Goal: Complete application form

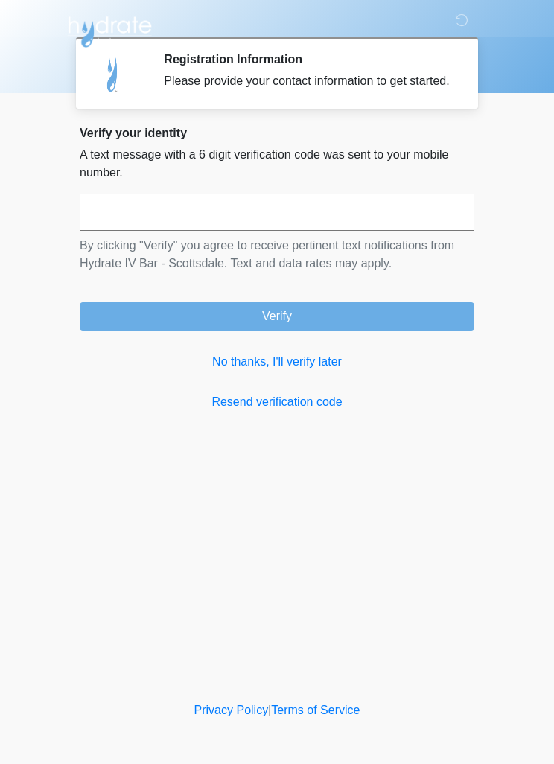
click at [86, 231] on input "text" at bounding box center [277, 212] width 394 height 37
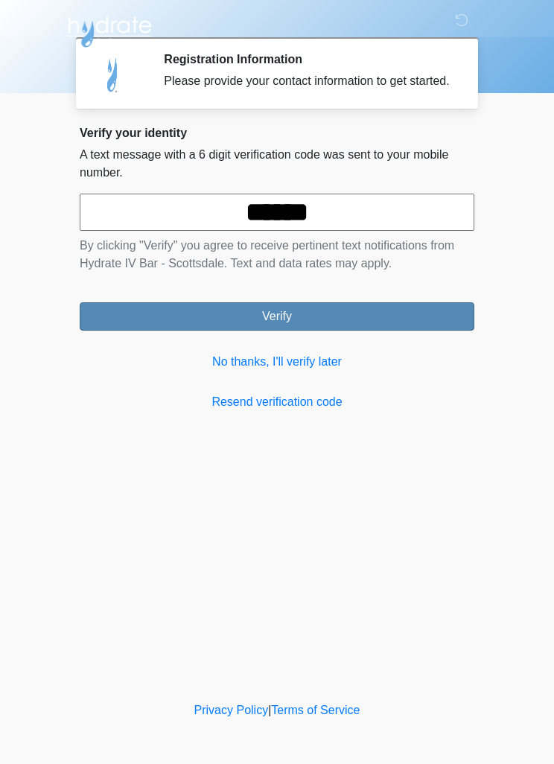
type input "******"
click at [349, 328] on button "Verify" at bounding box center [277, 316] width 394 height 28
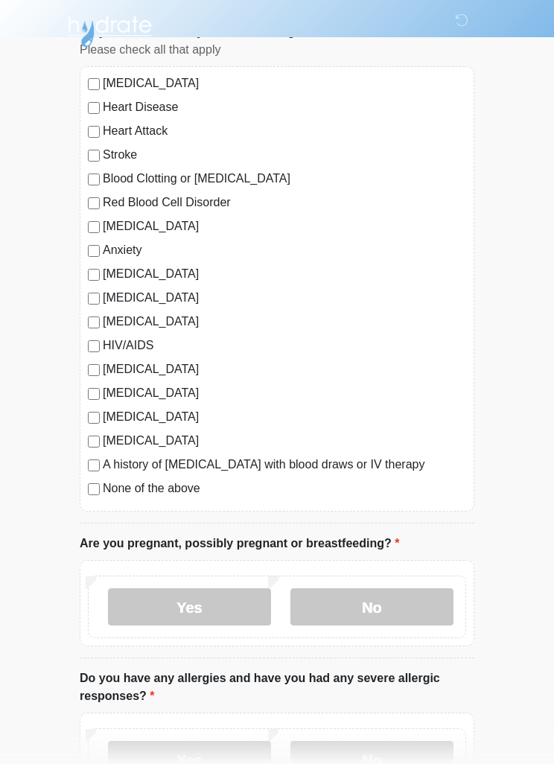
scroll to position [118, 0]
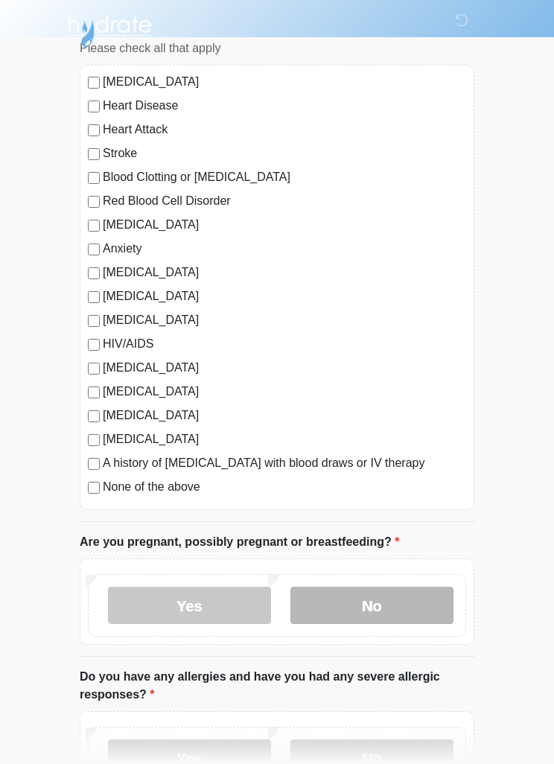
click at [418, 601] on label "No" at bounding box center [371, 605] width 163 height 37
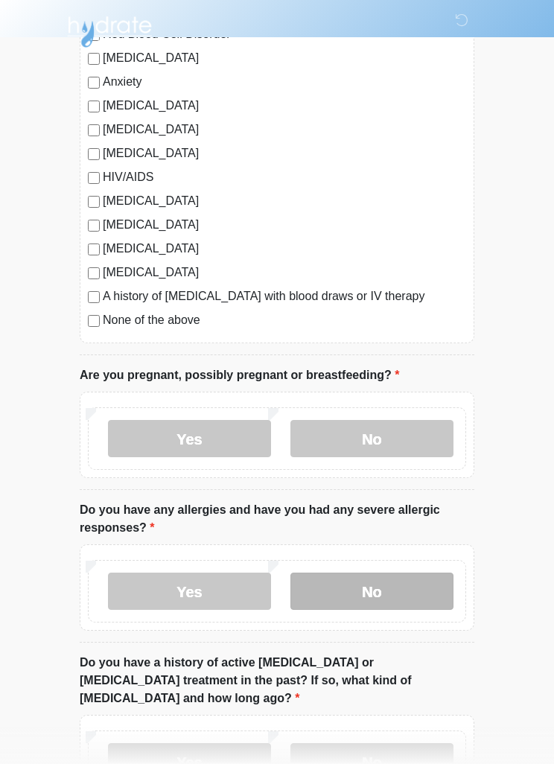
click at [420, 587] on label "No" at bounding box center [371, 590] width 163 height 37
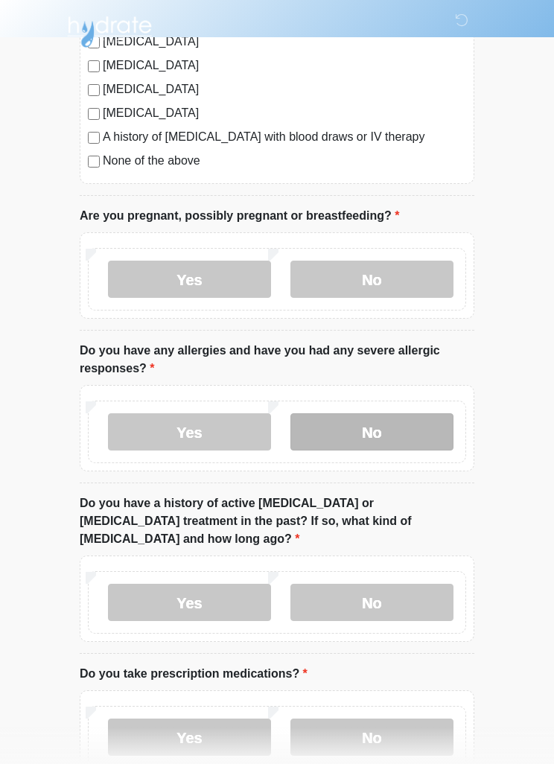
scroll to position [447, 0]
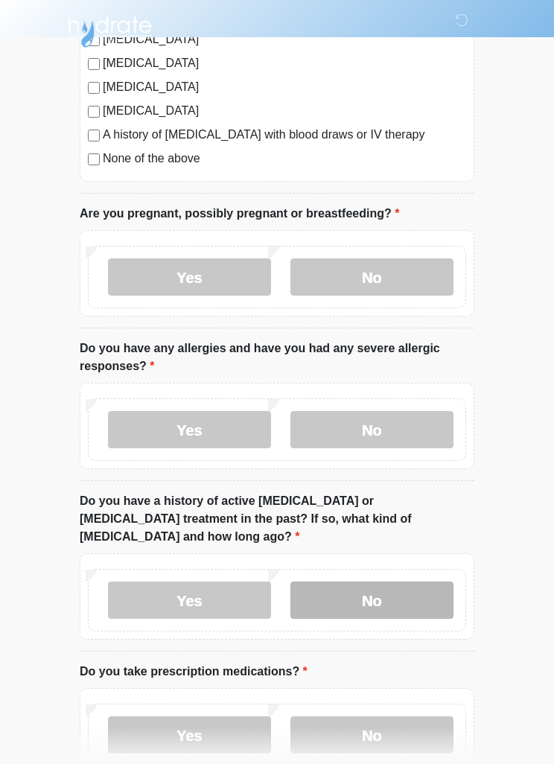
click at [435, 581] on label "No" at bounding box center [371, 599] width 163 height 37
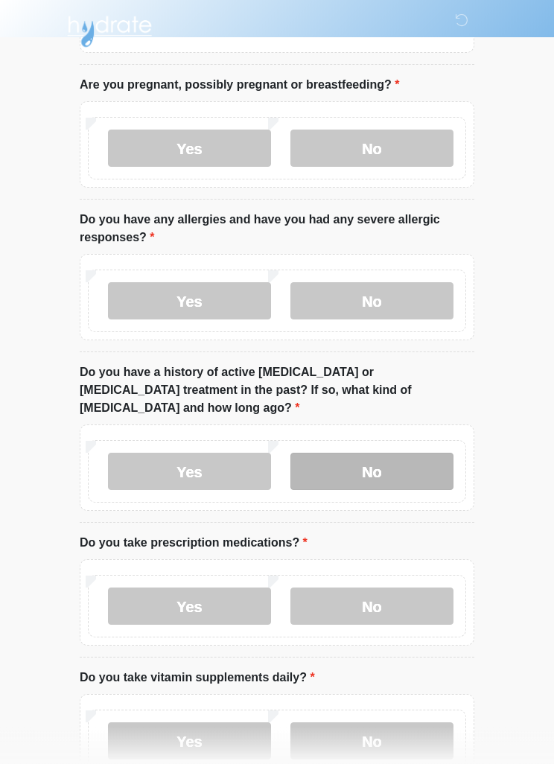
scroll to position [574, 0]
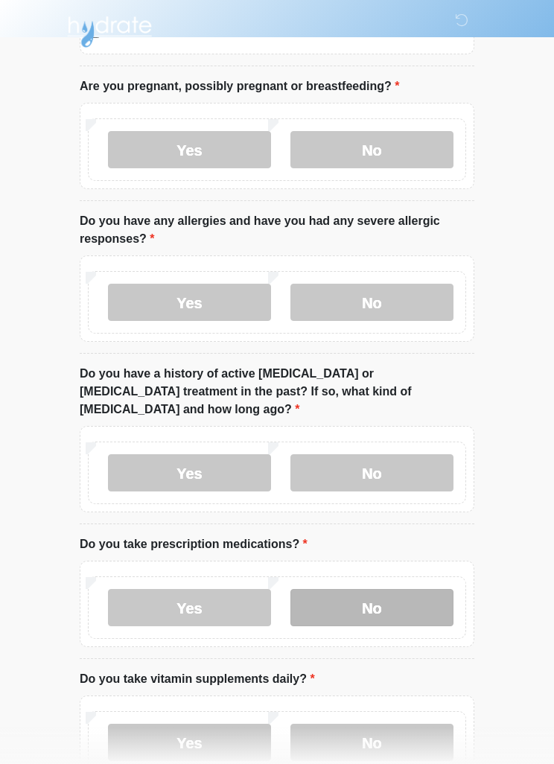
click at [426, 590] on label "No" at bounding box center [371, 607] width 163 height 37
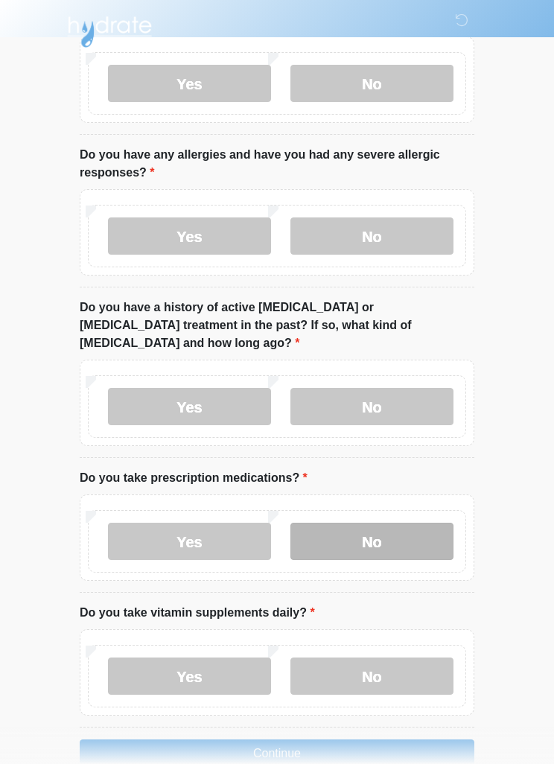
scroll to position [656, 0]
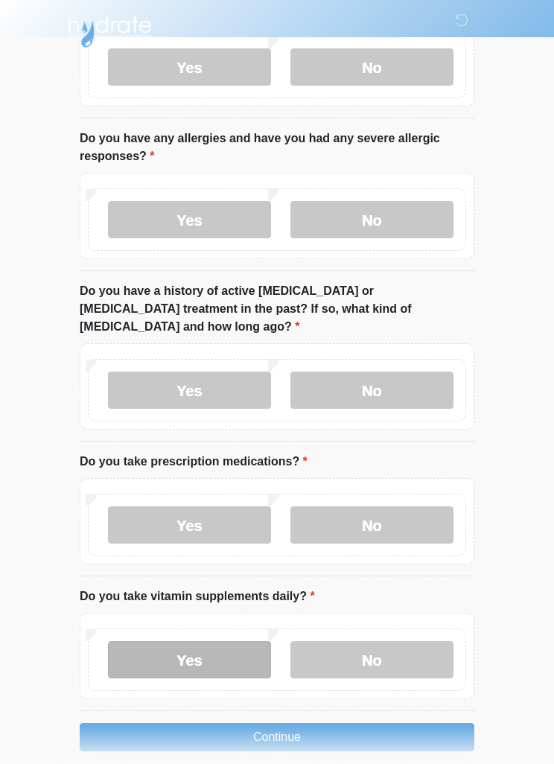
click at [164, 641] on label "Yes" at bounding box center [189, 659] width 163 height 37
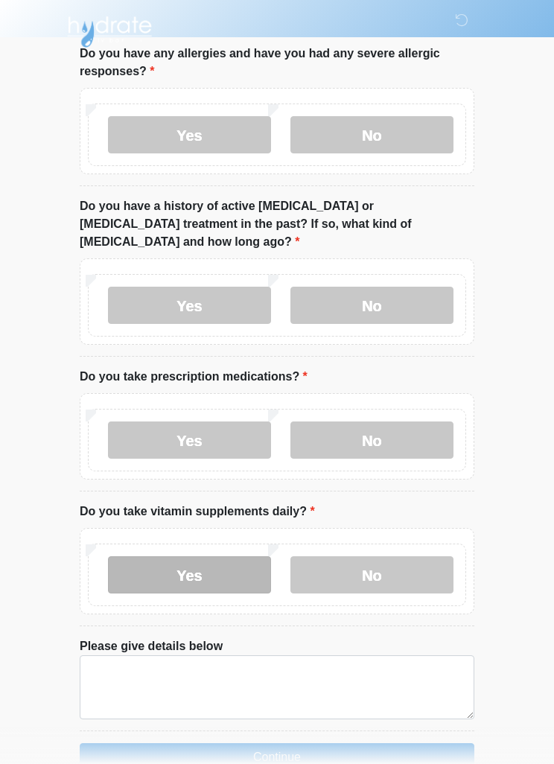
scroll to position [742, 0]
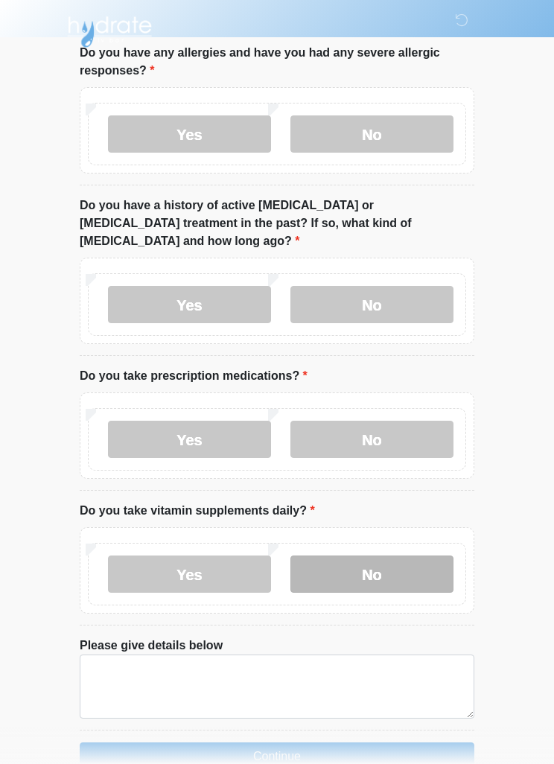
click at [426, 557] on label "No" at bounding box center [371, 573] width 163 height 37
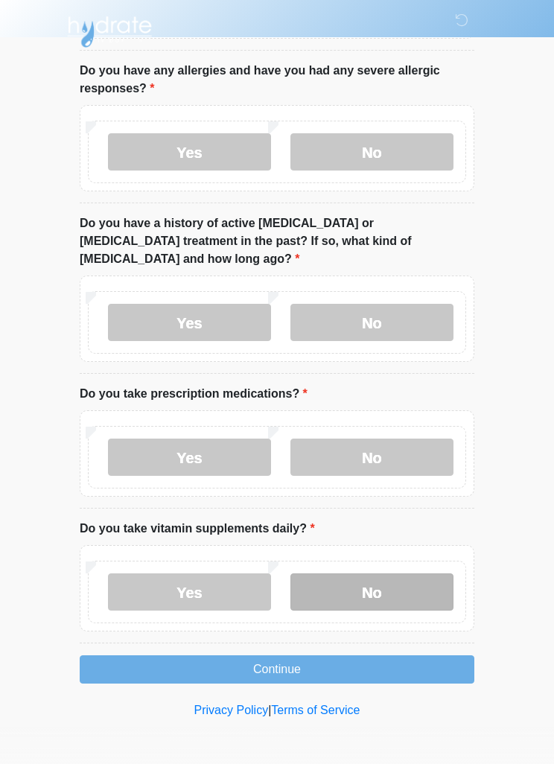
scroll to position [656, 0]
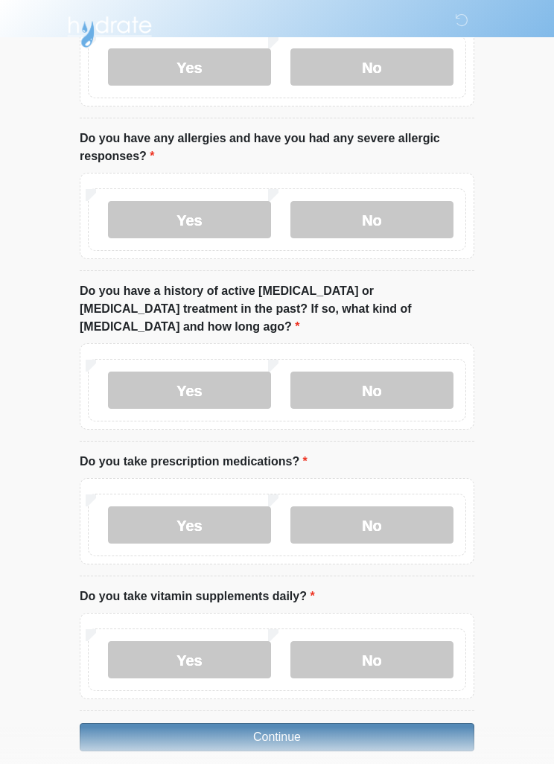
click at [144, 723] on button "Continue" at bounding box center [277, 737] width 394 height 28
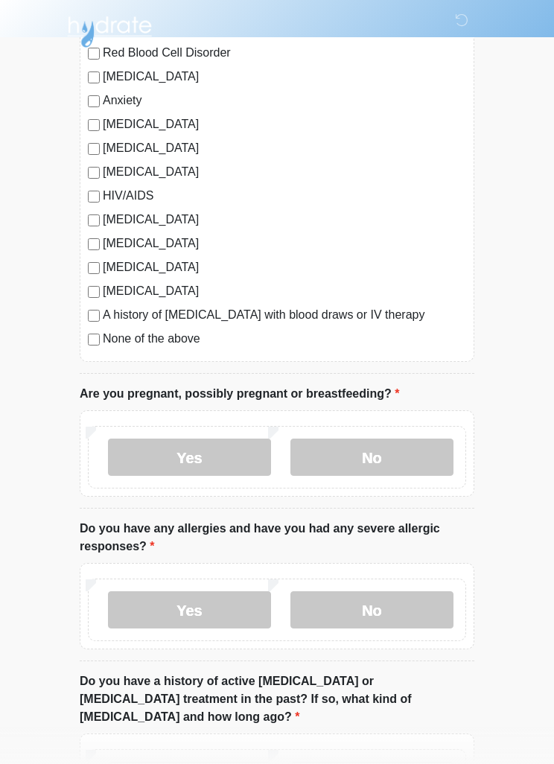
scroll to position [0, 0]
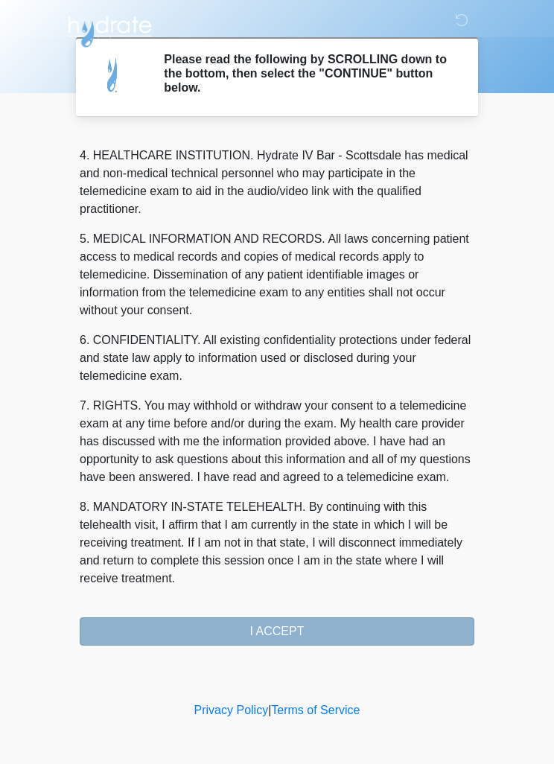
click at [144, 633] on button "I ACCEPT" at bounding box center [277, 631] width 394 height 28
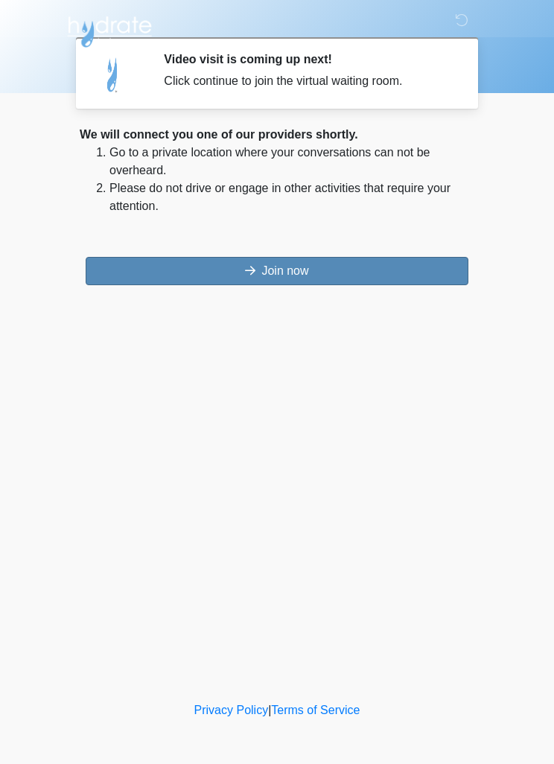
click at [438, 283] on button "Join now" at bounding box center [277, 271] width 383 height 28
